Goal: Transaction & Acquisition: Book appointment/travel/reservation

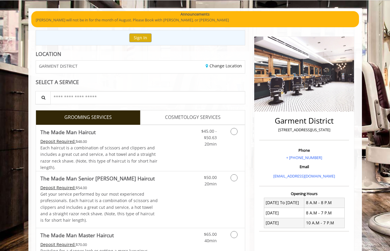
scroll to position [39, 0]
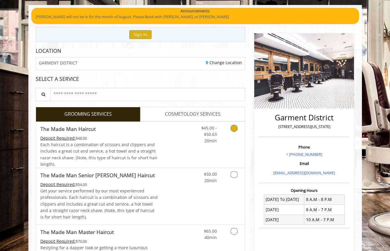
click at [233, 127] on icon "Grooming services" at bounding box center [234, 128] width 7 height 7
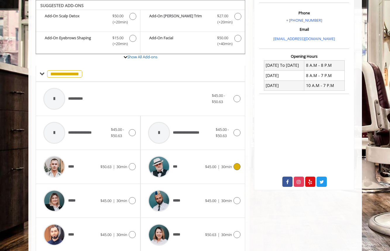
scroll to position [174, 0]
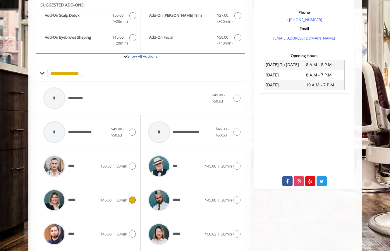
click at [130, 196] on div at bounding box center [131, 199] width 8 height 7
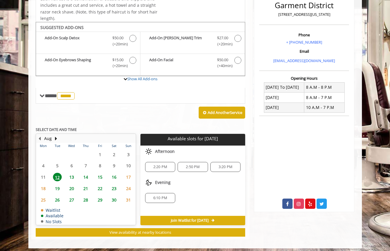
scroll to position [140, 0]
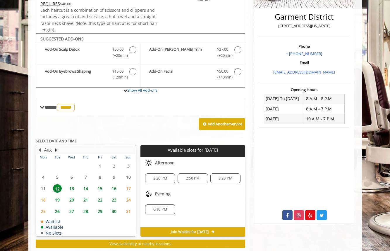
click at [70, 185] on span "13" at bounding box center [71, 188] width 9 height 8
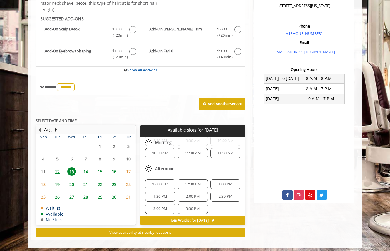
scroll to position [16, 0]
click at [61, 169] on span "12" at bounding box center [57, 171] width 9 height 8
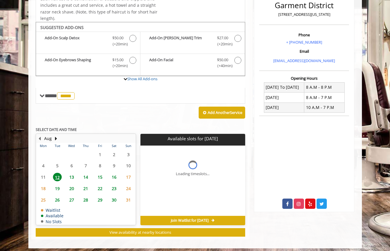
scroll to position [0, 0]
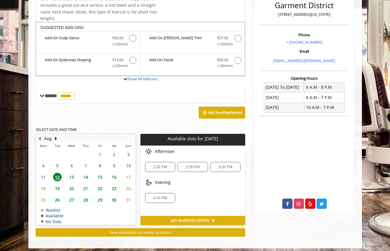
click at [222, 165] on span "3:20 PM" at bounding box center [226, 167] width 14 height 5
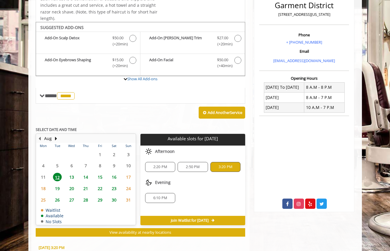
scroll to position [256, 0]
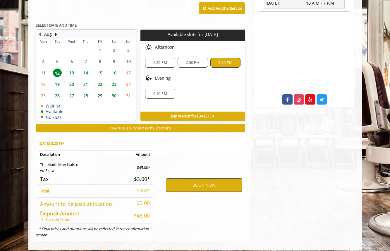
click at [195, 181] on button "BOOK NOW" at bounding box center [204, 184] width 76 height 13
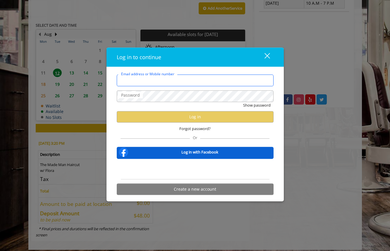
type input "**********"
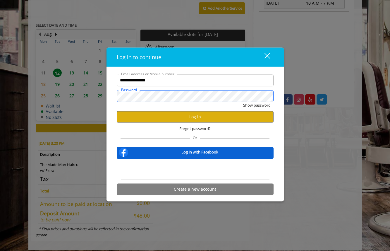
scroll to position [0, 0]
click at [194, 117] on button "Log in" at bounding box center [195, 116] width 157 height 11
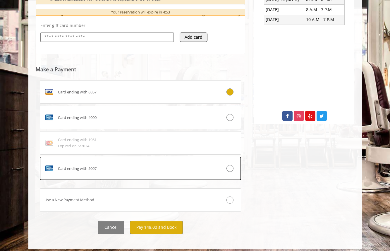
scroll to position [239, 0]
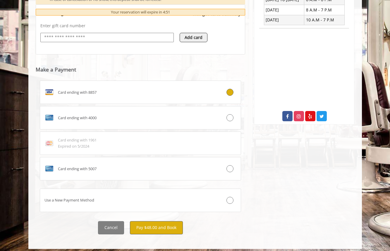
click at [161, 224] on button "Pay $48.00 and Book" at bounding box center [156, 227] width 53 height 13
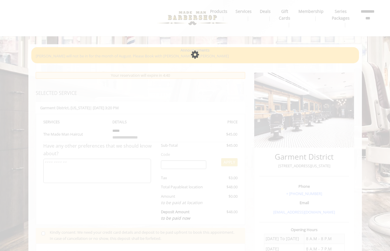
scroll to position [0, 0]
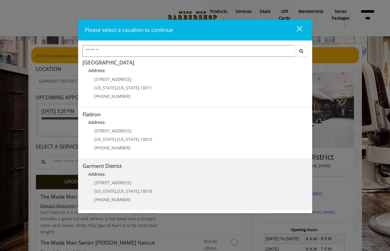
scroll to position [107, 0]
click at [111, 178] on District "Address:" at bounding box center [195, 176] width 225 height 9
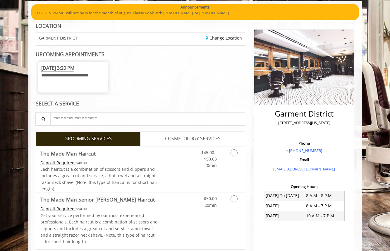
scroll to position [46, 0]
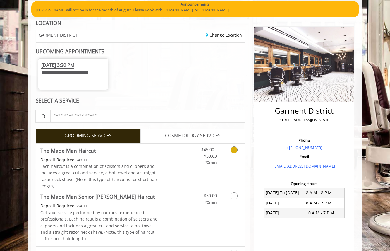
click at [234, 150] on icon "Grooming services" at bounding box center [234, 149] width 7 height 7
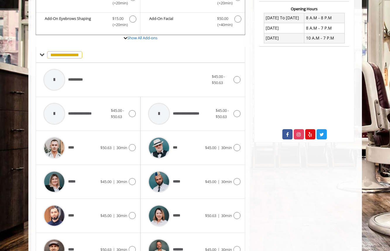
scroll to position [222, 0]
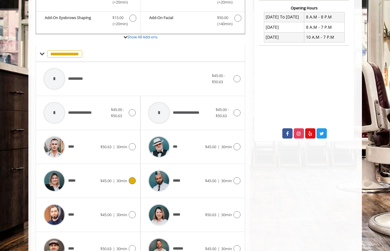
click at [129, 177] on div at bounding box center [131, 180] width 8 height 7
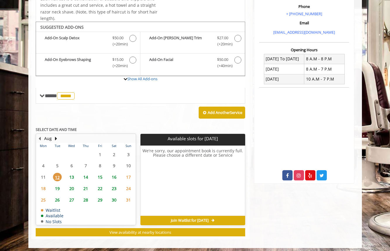
scroll to position [179, 0]
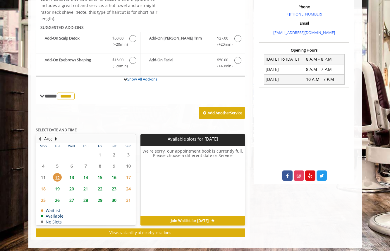
click at [73, 173] on span "13" at bounding box center [71, 177] width 9 height 8
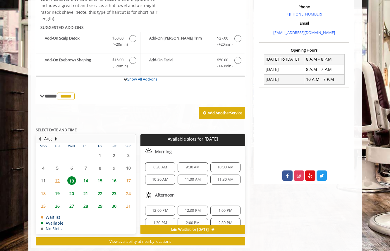
scroll to position [188, 0]
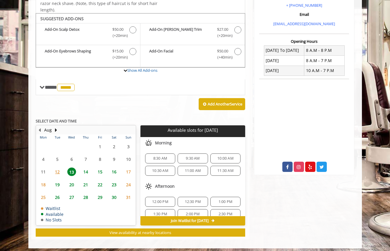
click at [59, 172] on span "12" at bounding box center [57, 171] width 9 height 8
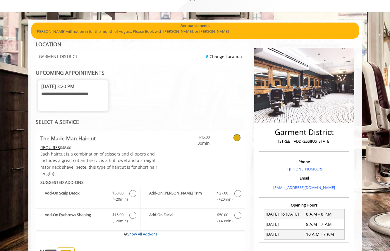
scroll to position [16, 0]
